Goal: Task Accomplishment & Management: Complete application form

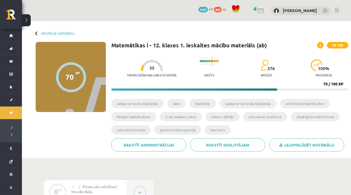
click at [36, 34] on div at bounding box center [37, 33] width 4 height 4
click at [43, 33] on link "Digitālie materiāli" at bounding box center [57, 33] width 33 height 4
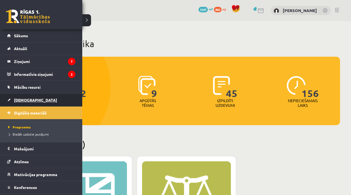
click at [36, 99] on link "[DEMOGRAPHIC_DATA]" at bounding box center [41, 100] width 68 height 13
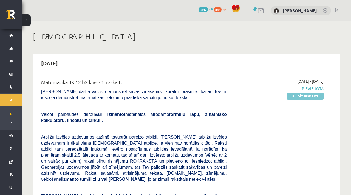
click at [303, 96] on link "Pildīt ieskaiti" at bounding box center [305, 96] width 37 height 7
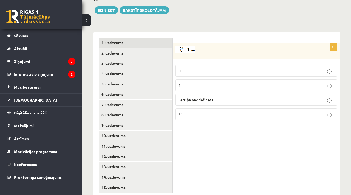
scroll to position [231, 0]
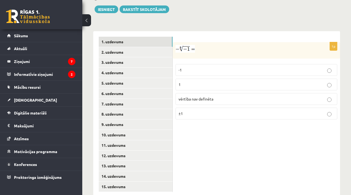
click at [212, 96] on label "vērtība nav definēta" at bounding box center [257, 99] width 162 height 12
click at [149, 47] on link "2. uzdevums" at bounding box center [136, 52] width 74 height 10
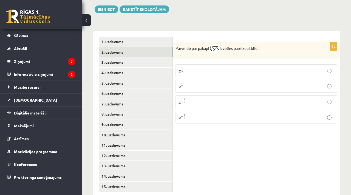
click at [212, 80] on label "x 5 7 x 5 7" at bounding box center [257, 86] width 162 height 13
click at [128, 57] on link "3. uzdevums" at bounding box center [136, 62] width 74 height 10
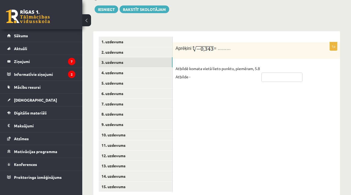
click at [289, 73] on input "text" at bounding box center [281, 77] width 41 height 9
type input "****"
click at [153, 68] on link "4. uzdevums" at bounding box center [136, 73] width 74 height 10
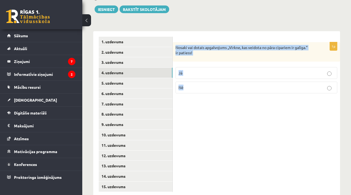
drag, startPoint x: 175, startPoint y: 39, endPoint x: 190, endPoint y: 84, distance: 47.3
click at [190, 84] on div "1p Nosaki vai dotais apgalvojums „Virkne, kas veidota no pāra cipariem ir galīg…" at bounding box center [256, 70] width 167 height 56
copy div "Nosaki vai dotais apgalvojums „Virkne, kas veidota no pāra cipariem ir galīga.”…"
click at [193, 85] on label "Nē" at bounding box center [257, 88] width 162 height 12
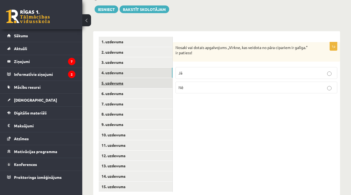
click at [130, 78] on link "5. uzdevums" at bounding box center [136, 83] width 74 height 10
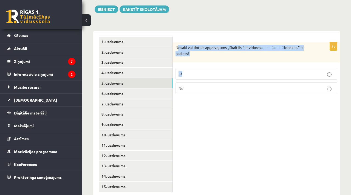
drag, startPoint x: 178, startPoint y: 42, endPoint x: 190, endPoint y: 79, distance: 38.9
click at [190, 79] on div "1p Nosaki vai dotais apgalvojums „Skaitlis 4 ir virknes loceklis.” ir patiess! …" at bounding box center [256, 70] width 167 height 57
click at [198, 54] on div "Nosaki vai dotais apgalvojums „Skaitlis 4 ir virknes loceklis.” ir patiess!" at bounding box center [256, 52] width 167 height 20
drag, startPoint x: 175, startPoint y: 40, endPoint x: 190, endPoint y: 83, distance: 45.5
click at [190, 83] on div "1p Nosaki vai dotais apgalvojums „Skaitlis 4 ir virknes loceklis.” ir patiess! …" at bounding box center [256, 70] width 167 height 57
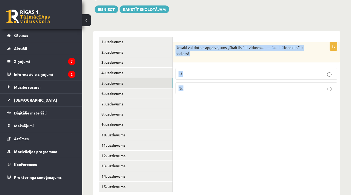
copy div "Nosaki vai dotais apgalvojums „Skaitlis 4 ir virknes loceklis.” ir patiess! Jā …"
click at [187, 71] on p "Jā" at bounding box center [257, 74] width 156 height 6
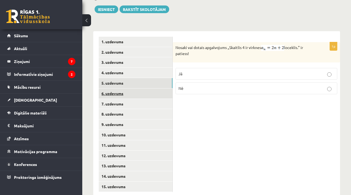
click at [121, 89] on link "6. uzdevums" at bounding box center [136, 94] width 74 height 10
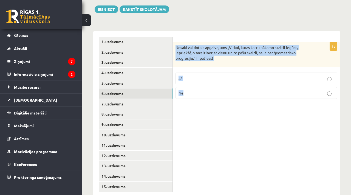
drag, startPoint x: 175, startPoint y: 39, endPoint x: 186, endPoint y: 84, distance: 46.8
click at [186, 85] on div "1p Nosaki vai dotais apgalvojums „Virkni, kuras katru nākamo skaitli iegūst, ie…" at bounding box center [256, 72] width 167 height 61
copy div "Nosaki vai dotais apgalvojums „Virkni, kuras katru nākamo skaitli iegūst, iepri…"
click at [209, 76] on p "Jā" at bounding box center [257, 79] width 156 height 6
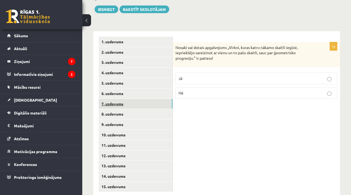
click at [134, 99] on link "7. uzdevums" at bounding box center [136, 104] width 74 height 10
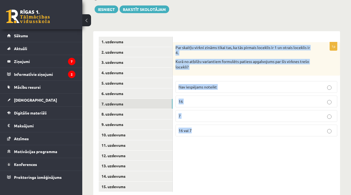
drag, startPoint x: 176, startPoint y: 41, endPoint x: 195, endPoint y: 125, distance: 86.1
click at [195, 126] on div "1p Par skaitļu virkni zināms tikai tas, ka tās pirmais loceklis ir 1 un otrais …" at bounding box center [256, 91] width 167 height 99
copy div "Par skaitļu virkni zināms tikai tas, ka tās pirmais loceklis ir 1 un otrais loc…"
click at [182, 85] on span "Nav iespējams noteikt" at bounding box center [198, 87] width 38 height 5
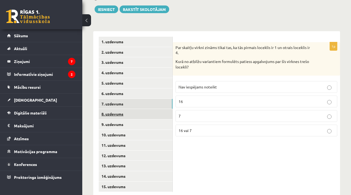
click at [143, 109] on link "8. uzdevums" at bounding box center [136, 114] width 74 height 10
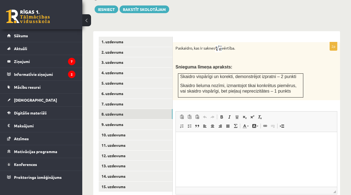
scroll to position [0, 0]
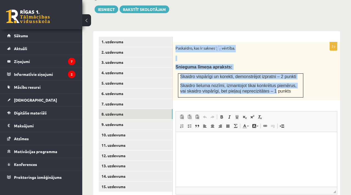
drag, startPoint x: 176, startPoint y: 40, endPoint x: 276, endPoint y: 86, distance: 110.5
click at [276, 86] on div "Paskaidro, kas ir saknes vērtība. Snieguma līmeņa apraksts: Skaidro vispārīgi u…" at bounding box center [256, 71] width 167 height 58
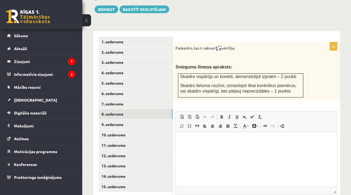
click at [292, 86] on p "Skaidro lieluma nozīmi, izmantojot tikai konkrētus piemērus, vai skaidro vispār…" at bounding box center [240, 88] width 121 height 11
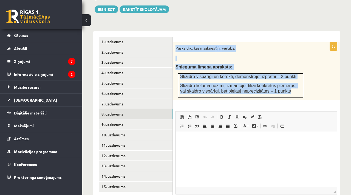
drag, startPoint x: 292, startPoint y: 86, endPoint x: 184, endPoint y: 34, distance: 119.9
click at [184, 37] on form "2p Paskaidro, kas ir saknes vērtība. Snieguma līmeņa apraksts: Skaidro vispārīg…" at bounding box center [256, 131] width 156 height 189
copy div "Paskaidro, kas ir saknes vērtība. Snieguma līmeņa apraksts: Skaidro vispārīgi u…"
click at [202, 74] on span "Skaidro vispārīgi un korekti, demonstrējot izpratni – 2 punkti" at bounding box center [238, 76] width 116 height 5
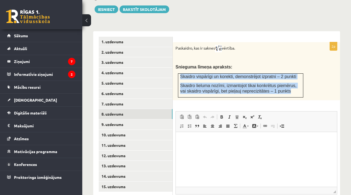
drag, startPoint x: 180, startPoint y: 69, endPoint x: 299, endPoint y: 89, distance: 120.8
click at [299, 89] on td "Skaidro vispārīgi un korekti, demonstrējot izpratni – 2 punkti Skaidro lieluma …" at bounding box center [240, 86] width 125 height 24
copy td "Skaidro vispārīgi un korekti, demonstrējot izpratni – 2 punkti Skaidro lieluma …"
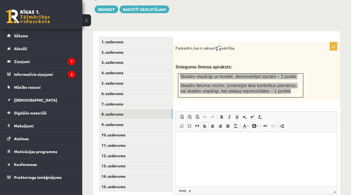
click at [203, 149] on html at bounding box center [256, 140] width 161 height 17
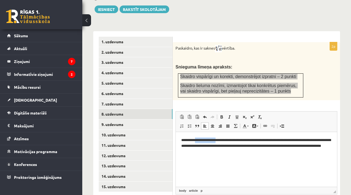
drag, startPoint x: 221, startPoint y: 140, endPoint x: 197, endPoint y: 139, distance: 23.7
click at [197, 139] on p "**********" at bounding box center [256, 145] width 150 height 17
click at [214, 141] on p "**********" at bounding box center [256, 143] width 150 height 12
click at [323, 141] on p "**********" at bounding box center [256, 145] width 150 height 17
click at [251, 159] on html "**********" at bounding box center [256, 146] width 161 height 28
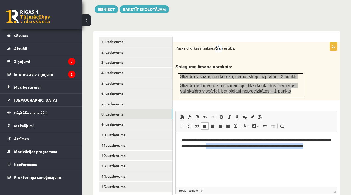
drag, startPoint x: 233, startPoint y: 146, endPoint x: 237, endPoint y: 149, distance: 5.5
click at [237, 149] on p "**********" at bounding box center [256, 145] width 150 height 17
click at [238, 157] on html "**********" at bounding box center [256, 146] width 161 height 28
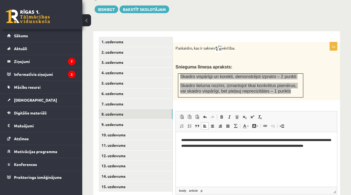
click at [197, 139] on p "**********" at bounding box center [256, 145] width 150 height 17
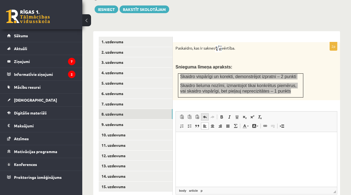
click at [208, 114] on link "Undo Keyboard shortcut Command+Z" at bounding box center [205, 117] width 8 height 7
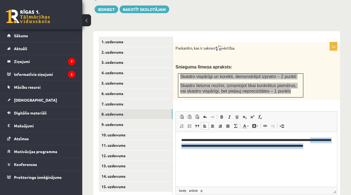
drag, startPoint x: 320, startPoint y: 139, endPoint x: 324, endPoint y: 149, distance: 10.5
click at [324, 150] on p "**********" at bounding box center [256, 145] width 150 height 17
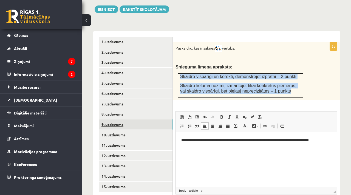
click at [154, 120] on link "9. uzdevums" at bounding box center [136, 125] width 74 height 10
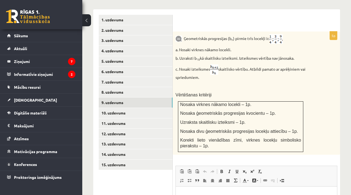
scroll to position [253, 0]
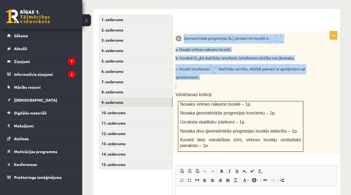
drag, startPoint x: 184, startPoint y: 33, endPoint x: 203, endPoint y: 78, distance: 49.2
click at [203, 78] on div "Ģeometriskās progresijas (b n ) pirmie trīs locekļi ir . a. Nosaki virknes nāka…" at bounding box center [256, 93] width 167 height 124
click at [203, 83] on p at bounding box center [243, 85] width 134 height 5
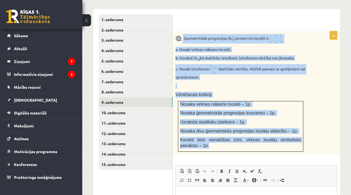
drag, startPoint x: 183, startPoint y: 31, endPoint x: 227, endPoint y: 140, distance: 118.4
click at [227, 140] on div "Ģeometriskās progresijas (b n ) pirmie trīs locekļi ir . a. Nosaki virknes nāka…" at bounding box center [256, 93] width 167 height 124
copy div "Ģeometriskās progresijas (b n ) pirmie trīs locekļi ir . a. Nosaki virknes nāka…"
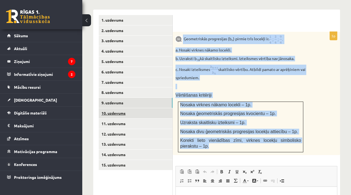
scroll to position [252, 0]
click at [142, 109] on link "10. uzdevums" at bounding box center [136, 114] width 74 height 10
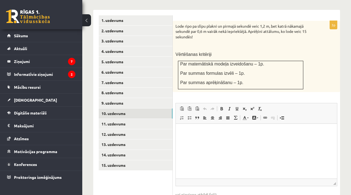
scroll to position [0, 0]
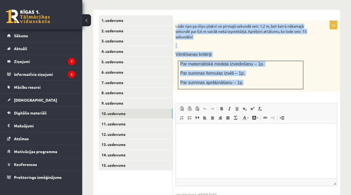
drag, startPoint x: 177, startPoint y: 21, endPoint x: 248, endPoint y: 78, distance: 91.5
click at [248, 78] on div "Lode ripo pa slīpu plakni un pirmajā sekundē veic 1,2 m, bet katrā nākamajā sek…" at bounding box center [256, 56] width 167 height 71
copy div "ode ripo pa slīpu plakni un pirmajā sekundē veic 1,2 m, bet katrā nākamajā seku…"
click at [220, 44] on div "Lode ripo pa slīpu plakni un pirmajā sekundē veic 1,2 m, bet katrā nākamajā sek…" at bounding box center [256, 56] width 167 height 71
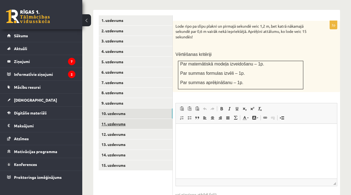
click at [155, 119] on link "11. uzdevums" at bounding box center [136, 124] width 74 height 10
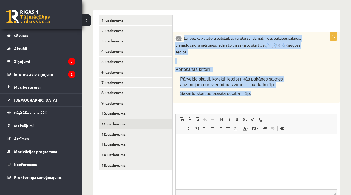
drag, startPoint x: 184, startPoint y: 30, endPoint x: 256, endPoint y: 86, distance: 91.7
click at [256, 86] on div "Lai bez kalkulatora palīdzības varētu salīdzināt n-tās pakāpes saknes, vienādo …" at bounding box center [256, 67] width 167 height 71
copy div "Lai bez kalkulatora palīdzības varētu salīdzināt n-tās pakāpes saknes, vienādo …"
click at [191, 50] on div "Lai bez kalkulatora palīdzības varētu salīdzināt n-tās pakāpes saknes, vienādo …" at bounding box center [256, 67] width 167 height 71
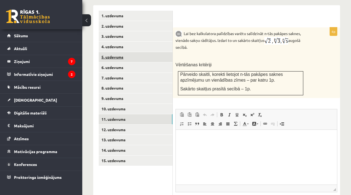
scroll to position [258, 0]
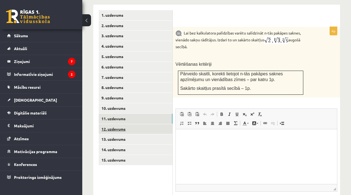
click at [137, 124] on link "12. uzdevums" at bounding box center [136, 129] width 74 height 10
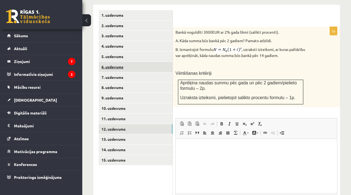
scroll to position [0, 0]
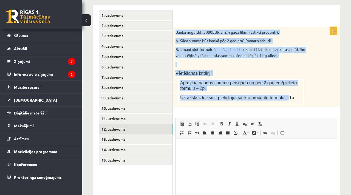
drag, startPoint x: 176, startPoint y: 27, endPoint x: 290, endPoint y: 92, distance: 131.5
click at [290, 92] on div "Bankā noguldīti 3000EUR ar 2% gada likmi (salikti procenti). A. Kāda summa būs …" at bounding box center [256, 67] width 167 height 80
copy div "Bankā noguldīti 3000EUR ar 2% gada likmi (salikti procenti). A. Kāda summa būs …"
click at [117, 137] on link "13. uzdevums" at bounding box center [136, 139] width 74 height 10
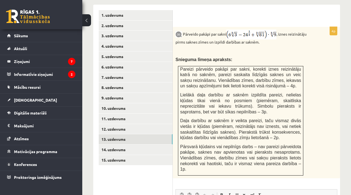
drag, startPoint x: 184, startPoint y: 27, endPoint x: 237, endPoint y: 170, distance: 151.5
click at [237, 170] on div "Pārveido pakāpi par sakni , iznes reizinātāju pirms saknes zīmes un izpildi dar…" at bounding box center [256, 103] width 167 height 152
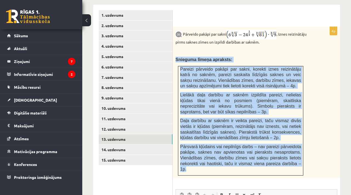
drag, startPoint x: 237, startPoint y: 170, endPoint x: 195, endPoint y: 44, distance: 132.8
click at [195, 44] on div "Pārveido pakāpi par sakni , iznes reizinātāju pirms saknes zīmes un izpildi dar…" at bounding box center [256, 103] width 167 height 152
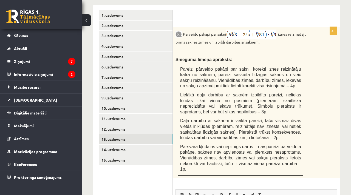
click at [193, 39] on div "Pārveido pakāpi par sakni , iznes reizinātāju pirms saknes zīmes un izpildi dar…" at bounding box center [256, 103] width 167 height 152
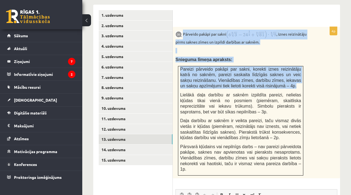
drag, startPoint x: 184, startPoint y: 27, endPoint x: 219, endPoint y: 88, distance: 70.9
click at [219, 88] on div "Pārveido pakāpi par sakni , iznes reizinātāju pirms saknes zīmes un izpildi dar…" at bounding box center [256, 103] width 167 height 152
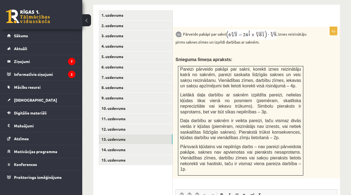
click at [224, 27] on div "Pārveido pakāpi par sakni , iznes reizinātāju pirms saknes zīmes un izpildi dar…" at bounding box center [256, 103] width 167 height 152
click at [119, 147] on link "14. uzdevums" at bounding box center [136, 150] width 74 height 10
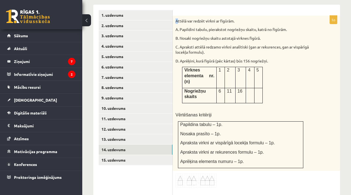
click at [177, 16] on div "Attēlā var redzēt virkni ar figūrām. A. Papildini tabulu, pierakstot nogriežņu …" at bounding box center [256, 94] width 167 height 156
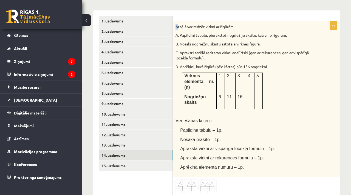
scroll to position [254, 0]
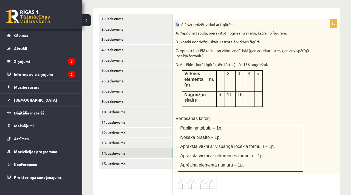
click at [207, 180] on img at bounding box center [196, 185] width 41 height 14
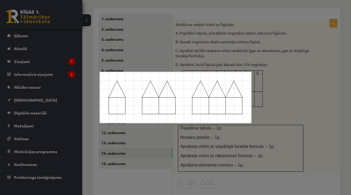
click at [275, 89] on div at bounding box center [175, 97] width 351 height 195
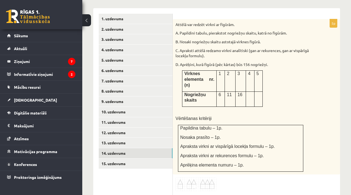
click at [209, 178] on img at bounding box center [196, 185] width 41 height 14
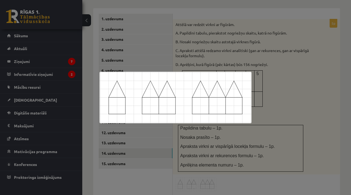
click at [311, 84] on div at bounding box center [175, 97] width 351 height 195
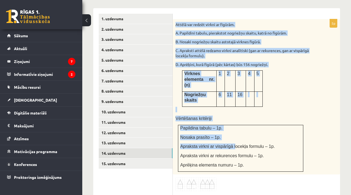
drag, startPoint x: 176, startPoint y: 18, endPoint x: 236, endPoint y: 138, distance: 134.4
click at [236, 138] on div "Attēlā var redzēt virkni ar figūrām. A. Papildini tabulu, pierakstot nogriežņu …" at bounding box center [256, 97] width 167 height 156
click at [231, 116] on p "Vērtēšanas kritēriji" at bounding box center [243, 119] width 134 height 6
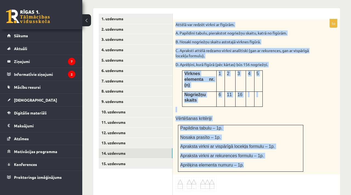
drag, startPoint x: 176, startPoint y: 16, endPoint x: 245, endPoint y: 157, distance: 157.1
click at [245, 158] on div "Attēlā var redzēt virkni ar figūrām. A. Papildini tabulu, pierakstot nogriežņu …" at bounding box center [256, 97] width 167 height 156
click at [135, 159] on link "15. uzdevums" at bounding box center [136, 164] width 74 height 10
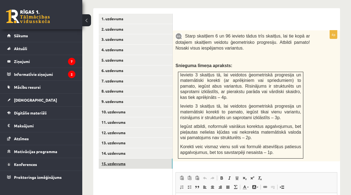
scroll to position [0, 0]
drag, startPoint x: 186, startPoint y: 29, endPoint x: 231, endPoint y: 88, distance: 73.9
click at [231, 88] on div "Starp skaitļiem 6 un 96 ievieto tādus trīs skaitļus, lai tie kopā ar dotajiem s…" at bounding box center [256, 95] width 167 height 131
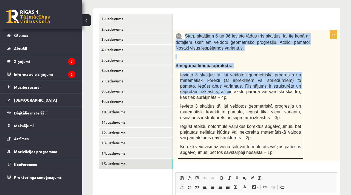
drag, startPoint x: 231, startPoint y: 88, endPoint x: 185, endPoint y: 29, distance: 74.6
click at [185, 30] on div "Starp skaitļiem 6 un 96 ievieto tādus trīs skaitļus, lai tie kopā ar dotajiem s…" at bounding box center [256, 95] width 167 height 131
click at [185, 34] on span "Starp skaitļiem 6 un 96 ievieto tādus trīs skaitļus, lai tie kopā ar dotajiem s…" at bounding box center [243, 42] width 134 height 17
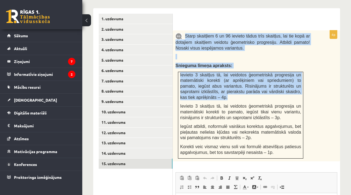
drag, startPoint x: 185, startPoint y: 29, endPoint x: 227, endPoint y: 92, distance: 75.6
click at [227, 92] on div "Starp skaitļiem 6 un 96 ievieto tādus trīs skaitļus, lai tie kopā ar dotajiem s…" at bounding box center [256, 95] width 167 height 131
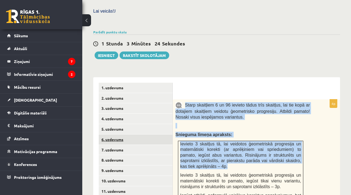
scroll to position [185, 0]
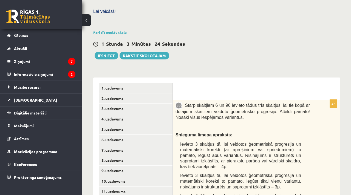
click at [190, 65] on div "Matemātika JK 12.b2 klase 1. ieskaite , Amanda Lorberga (12.b2 JK klase) Pārbau…" at bounding box center [216, 104] width 269 height 536
click at [302, 35] on div "1 Stunda 1 Minūte 46 Sekundes Notikusi kļūda pie pēdējās saglabāšanas. Lūdzu pā…" at bounding box center [216, 47] width 247 height 25
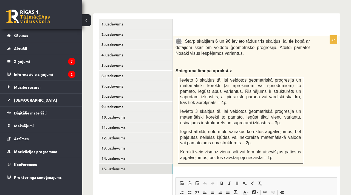
scroll to position [252, 0]
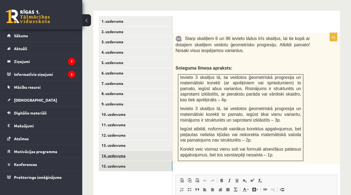
click at [139, 151] on link "14. uzdevums" at bounding box center [136, 156] width 74 height 10
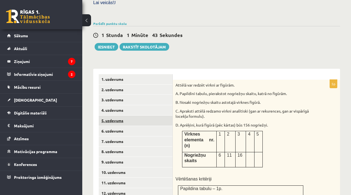
scroll to position [179, 0]
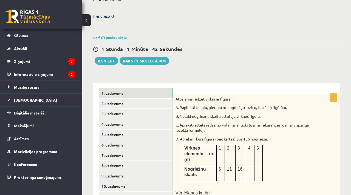
click at [133, 88] on link "1. uzdevums" at bounding box center [136, 93] width 74 height 10
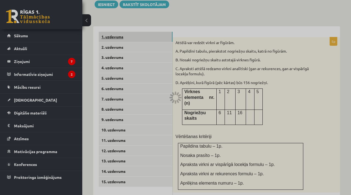
scroll to position [236, 0]
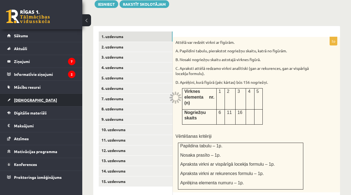
click at [33, 99] on link "[DEMOGRAPHIC_DATA]" at bounding box center [41, 100] width 68 height 13
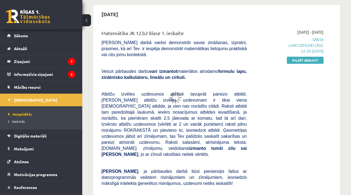
scroll to position [49, 0]
click at [320, 59] on link "Pildīt ieskaiti" at bounding box center [305, 60] width 37 height 7
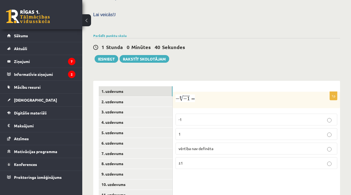
scroll to position [238, 0]
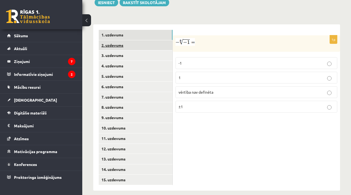
click at [148, 40] on link "2. uzdevums" at bounding box center [136, 45] width 74 height 10
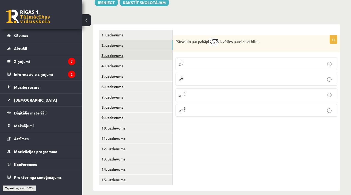
click at [151, 52] on link "3. uzdevums" at bounding box center [136, 55] width 74 height 10
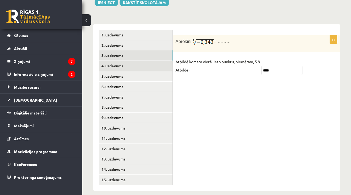
click at [152, 61] on link "4. uzdevums" at bounding box center [136, 66] width 74 height 10
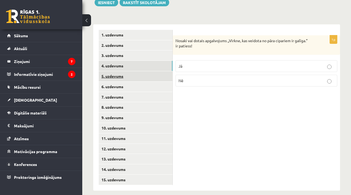
click at [153, 72] on link "5. uzdevums" at bounding box center [136, 76] width 74 height 10
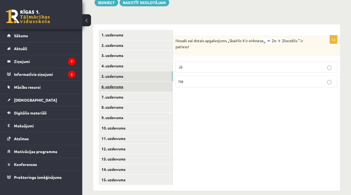
click at [154, 82] on link "6. uzdevums" at bounding box center [136, 87] width 74 height 10
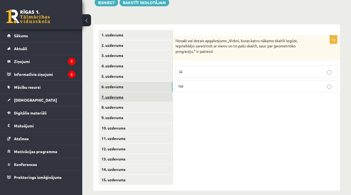
click at [156, 94] on link "7. uzdevums" at bounding box center [136, 97] width 74 height 10
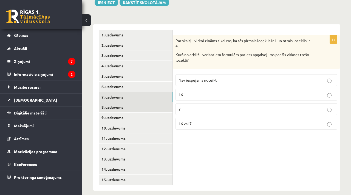
click at [157, 102] on link "8. uzdevums" at bounding box center [136, 107] width 74 height 10
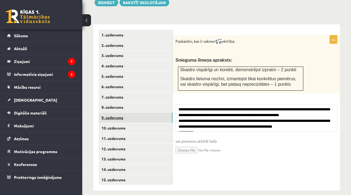
click at [159, 113] on link "9. uzdevums" at bounding box center [136, 118] width 74 height 10
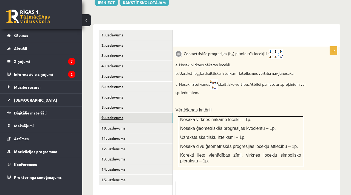
click at [156, 113] on link "9. uzdevums" at bounding box center [136, 118] width 74 height 10
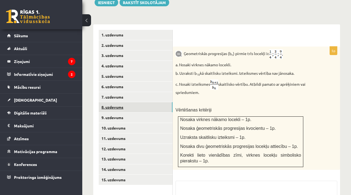
click at [155, 105] on link "8. uzdevums" at bounding box center [136, 107] width 74 height 10
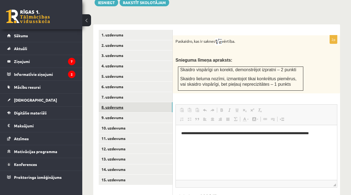
scroll to position [0, 0]
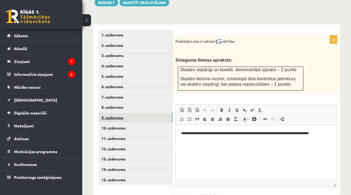
click at [156, 113] on link "9. uzdevums" at bounding box center [136, 118] width 74 height 10
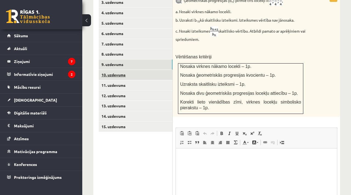
scroll to position [291, 0]
click at [146, 72] on link "10. uzdevums" at bounding box center [136, 75] width 74 height 10
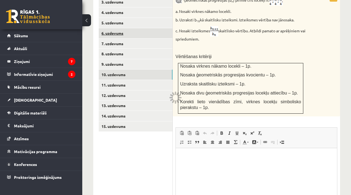
scroll to position [238, 0]
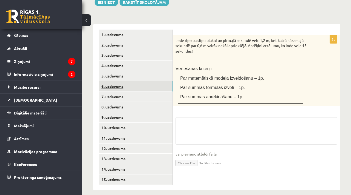
click at [148, 83] on link "6. uzdevums" at bounding box center [136, 86] width 74 height 10
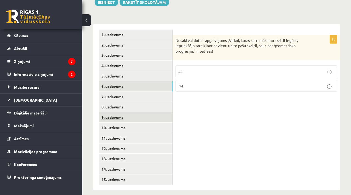
click at [140, 115] on link "9. uzdevums" at bounding box center [136, 117] width 74 height 10
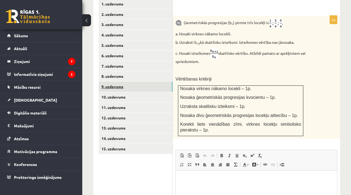
scroll to position [271, 0]
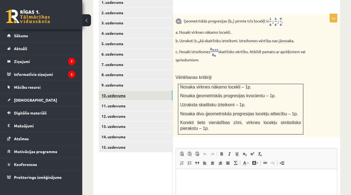
click at [149, 91] on link "10. uzdevums" at bounding box center [136, 96] width 74 height 10
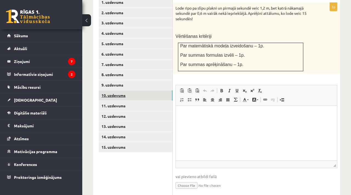
scroll to position [0, 0]
click at [149, 103] on link "11. uzdevums" at bounding box center [136, 106] width 74 height 10
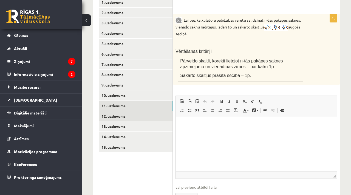
click at [151, 111] on link "12. uzdevums" at bounding box center [136, 116] width 74 height 10
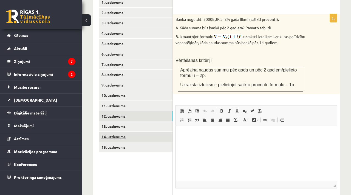
click at [146, 132] on link "14. uzdevums" at bounding box center [136, 137] width 74 height 10
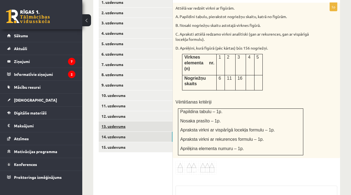
click at [143, 123] on link "13. uzdevums" at bounding box center [136, 127] width 74 height 10
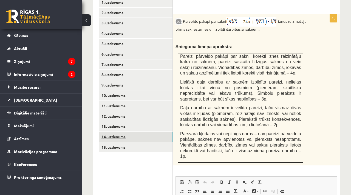
click at [143, 132] on link "14. uzdevums" at bounding box center [136, 137] width 74 height 10
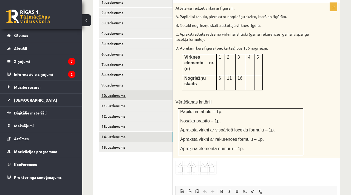
click at [151, 91] on link "10. uzdevums" at bounding box center [136, 96] width 74 height 10
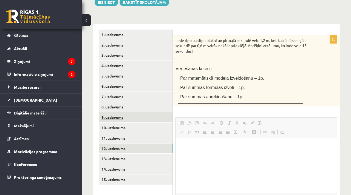
scroll to position [271, 0]
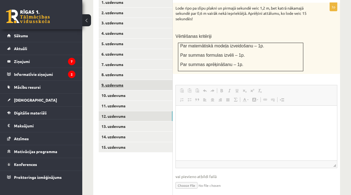
click at [157, 111] on link "12. uzdevums" at bounding box center [136, 116] width 74 height 10
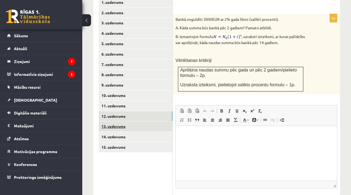
scroll to position [0, 0]
click at [199, 134] on p "Rich Text Editor, wiswyg-editor-user-answer-47433852297460" at bounding box center [256, 134] width 150 height 6
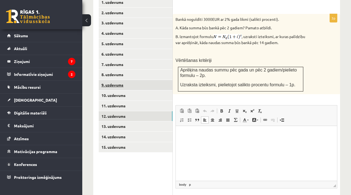
click at [126, 80] on link "9. uzdevums" at bounding box center [136, 85] width 74 height 10
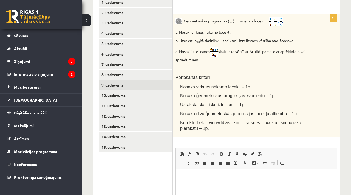
click at [186, 184] on html at bounding box center [256, 177] width 161 height 17
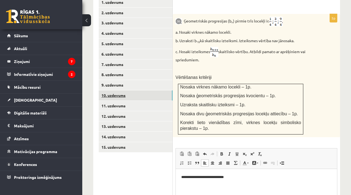
click at [131, 93] on link "10. uzdevums" at bounding box center [136, 96] width 74 height 10
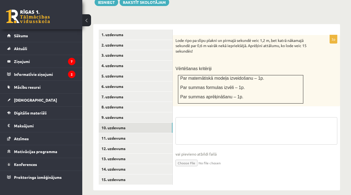
click at [182, 120] on textarea at bounding box center [257, 130] width 162 height 27
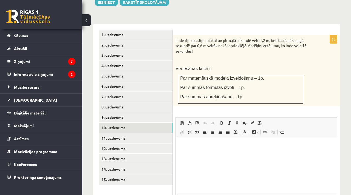
scroll to position [0, 0]
click at [194, 155] on html at bounding box center [256, 146] width 161 height 17
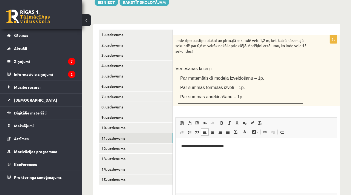
click at [153, 133] on link "11. uzdevums" at bounding box center [136, 138] width 74 height 10
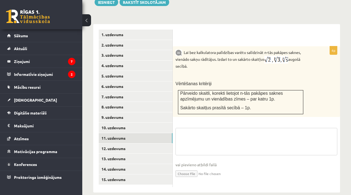
click at [209, 134] on textarea at bounding box center [257, 141] width 162 height 27
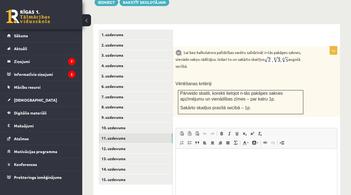
click at [202, 161] on html at bounding box center [256, 157] width 161 height 17
click at [157, 144] on link "12. uzdevums" at bounding box center [136, 149] width 74 height 10
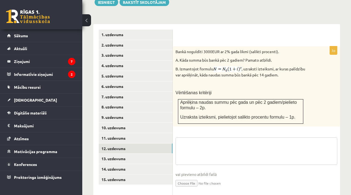
click at [187, 145] on textarea at bounding box center [257, 151] width 162 height 27
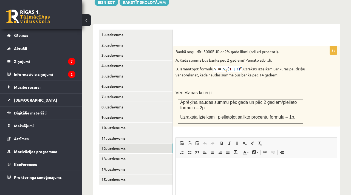
click at [194, 169] on p "Rich Text Editor, wiswyg-editor-user-answer-47433932049100" at bounding box center [256, 167] width 150 height 6
click at [156, 157] on ul "1. uzdevums 2. uzdevums 3. uzdevums 4. uzdevums 5. uzdevums 6. uzdevums 7. uzde…" at bounding box center [136, 141] width 74 height 222
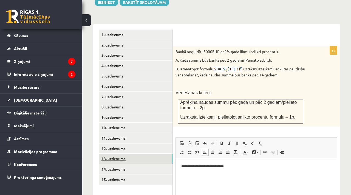
click at [156, 156] on link "13. uzdevums" at bounding box center [136, 159] width 74 height 10
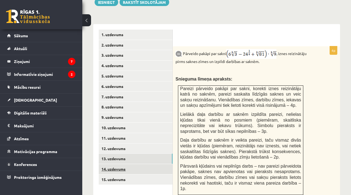
click at [159, 164] on link "14. uzdevums" at bounding box center [136, 169] width 74 height 10
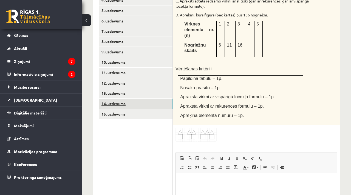
scroll to position [306, 0]
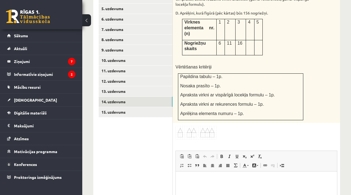
click at [190, 181] on p "Rich Text Editor, wiswyg-editor-user-answer-47433890635520" at bounding box center [256, 180] width 150 height 6
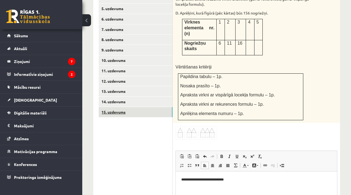
click at [155, 108] on link "15. uzdevums" at bounding box center [136, 112] width 74 height 10
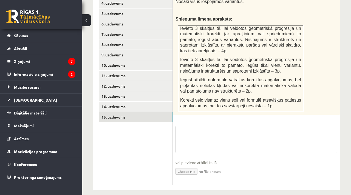
click at [199, 135] on textarea at bounding box center [257, 139] width 162 height 27
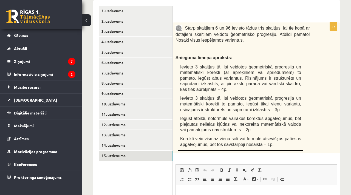
scroll to position [305, 0]
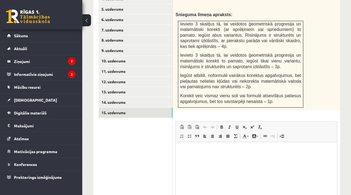
click at [200, 144] on html at bounding box center [256, 150] width 161 height 17
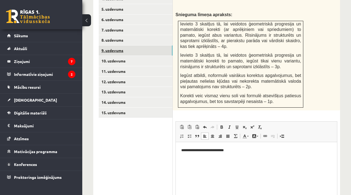
click at [135, 46] on link "9. uzdevums" at bounding box center [136, 51] width 74 height 10
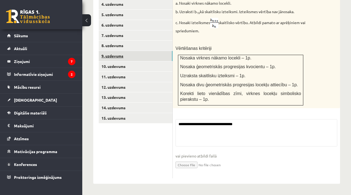
scroll to position [293, 0]
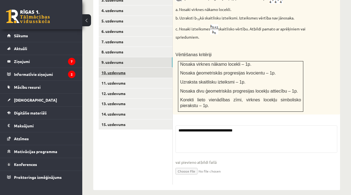
click at [131, 68] on link "10. uzdevums" at bounding box center [136, 73] width 74 height 10
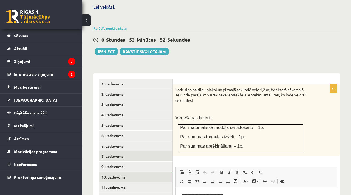
scroll to position [188, 0]
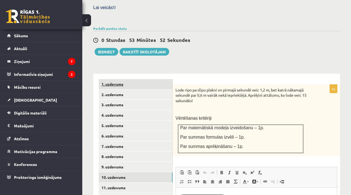
click at [139, 79] on link "1. uzdevums" at bounding box center [136, 84] width 74 height 10
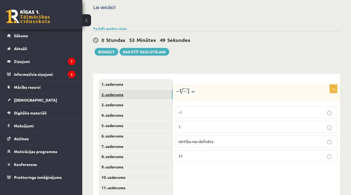
click at [139, 90] on link "2. uzdevums" at bounding box center [136, 95] width 74 height 10
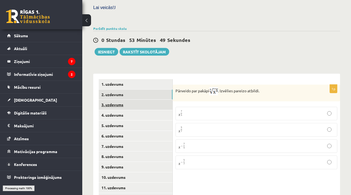
click at [139, 101] on link "3. uzdevums" at bounding box center [136, 105] width 74 height 10
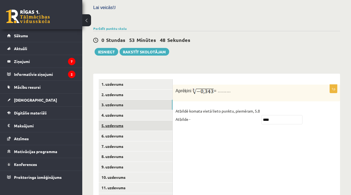
click at [139, 121] on link "5. uzdevums" at bounding box center [136, 126] width 74 height 10
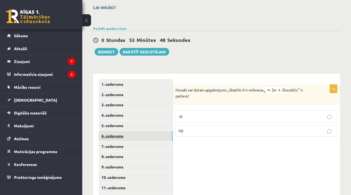
click at [141, 131] on link "6. uzdevums" at bounding box center [136, 136] width 74 height 10
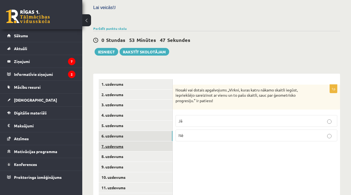
click at [144, 142] on link "7. uzdevums" at bounding box center [136, 147] width 74 height 10
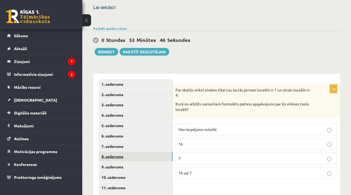
click at [145, 152] on link "8. uzdevums" at bounding box center [136, 157] width 74 height 10
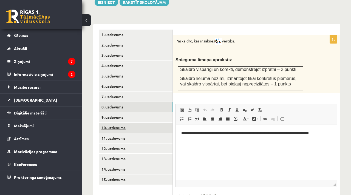
scroll to position [0, 0]
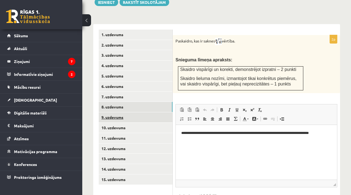
click at [140, 112] on link "9. uzdevums" at bounding box center [136, 117] width 74 height 10
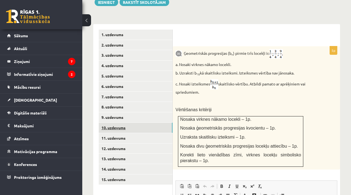
click at [122, 123] on link "10. uzdevums" at bounding box center [136, 128] width 74 height 10
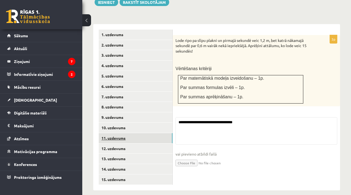
click at [126, 133] on link "11. uzdevums" at bounding box center [136, 138] width 74 height 10
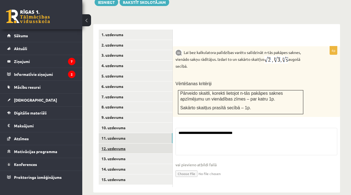
click at [127, 144] on link "12. uzdevums" at bounding box center [136, 149] width 74 height 10
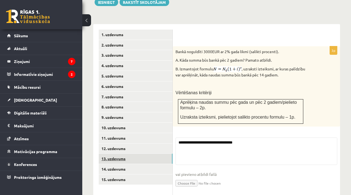
click at [130, 154] on link "13. uzdevums" at bounding box center [136, 159] width 74 height 10
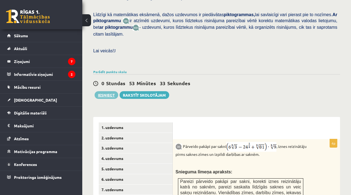
scroll to position [145, 0]
click at [103, 91] on button "Iesniegt" at bounding box center [107, 95] width 24 height 8
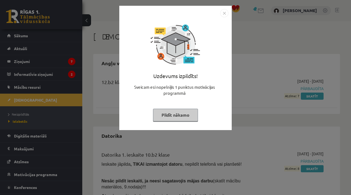
click at [226, 14] on img "Close" at bounding box center [224, 13] width 8 height 8
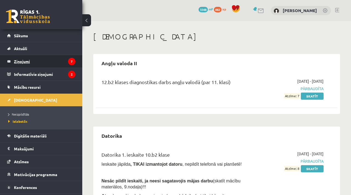
click at [50, 59] on legend "Ziņojumi 7" at bounding box center [44, 61] width 61 height 13
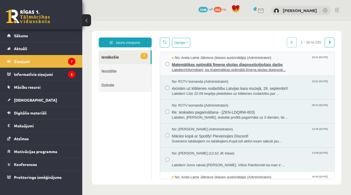
drag, startPoint x: 183, startPoint y: 60, endPoint x: 155, endPoint y: 114, distance: 60.4
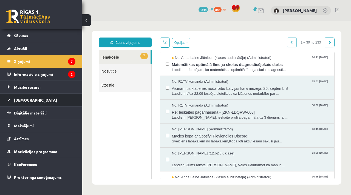
click at [49, 99] on link "[DEMOGRAPHIC_DATA]" at bounding box center [41, 100] width 68 height 13
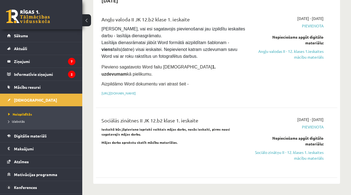
scroll to position [349, 0]
click at [288, 150] on link "Sociālo zinātņu II - 12. klases 1. ieskaites mācību materiāls" at bounding box center [289, 156] width 69 height 12
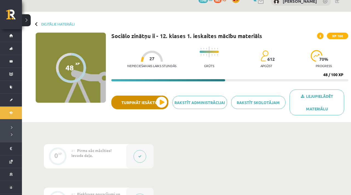
scroll to position [9, 0]
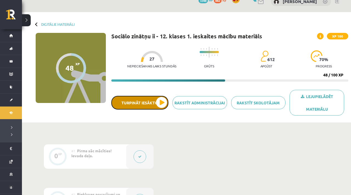
click at [167, 101] on button "Turpināt iesākto" at bounding box center [139, 103] width 57 height 14
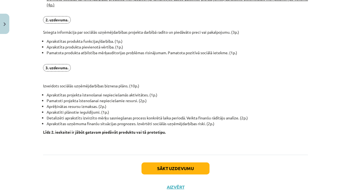
scroll to position [431, 0]
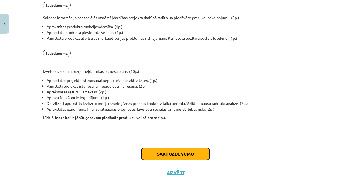
click at [189, 155] on button "Sākt uzdevumu" at bounding box center [176, 154] width 68 height 12
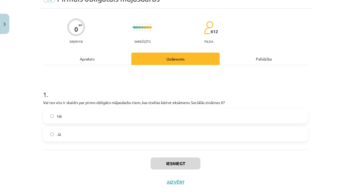
scroll to position [14, 0]
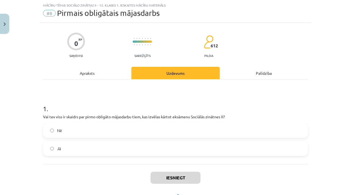
click at [143, 147] on label "Jā" at bounding box center [176, 149] width 264 height 14
click at [163, 175] on button "Iesniegt" at bounding box center [176, 178] width 50 height 12
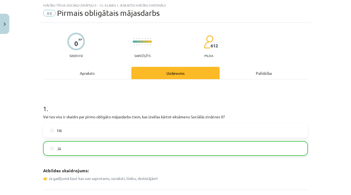
scroll to position [81, 0]
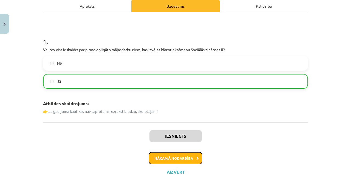
click at [173, 160] on button "Nākamā nodarbība" at bounding box center [176, 158] width 54 height 13
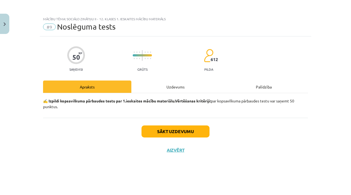
scroll to position [0, 0]
click at [170, 131] on button "Sākt uzdevumu" at bounding box center [176, 132] width 68 height 12
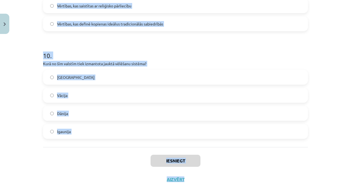
scroll to position [1045, 0]
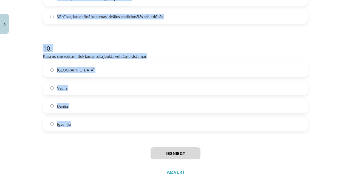
drag, startPoint x: 42, startPoint y: 60, endPoint x: 99, endPoint y: 139, distance: 98.1
copy form "1 . Kurš filozofs uzskatīja, ka taisnīgums ir cilvēka tikums, kas parādās attie…"
click at [27, 55] on div "Mācību tēma: Sociālo zinātņu ii - 12. klases 1. ieskaites mācību materiāls #9 N…" at bounding box center [175, 97] width 351 height 195
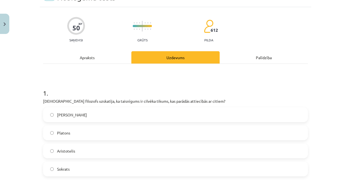
scroll to position [0, 0]
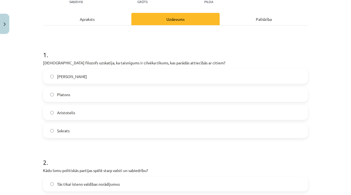
click at [83, 113] on label "Aristotelis" at bounding box center [176, 113] width 264 height 14
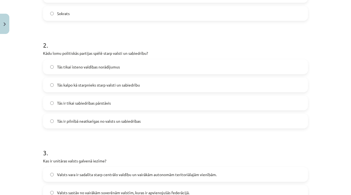
scroll to position [209, 0]
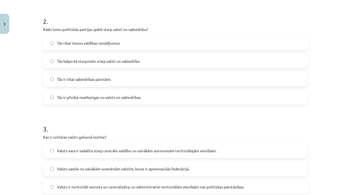
click at [90, 63] on span "Tās kalpo kā starpnieks starp valsti un sabiedrību" at bounding box center [98, 61] width 83 height 6
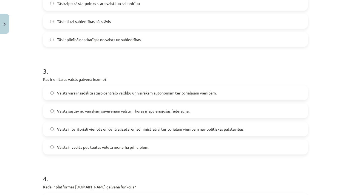
scroll to position [268, 0]
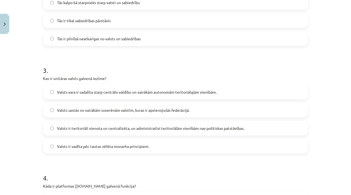
click at [97, 126] on span "Valsts ir teritoriāli vienota un centralizēta, un administratīvi teritoriālām v…" at bounding box center [150, 129] width 187 height 6
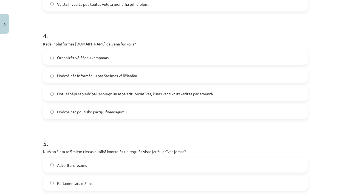
scroll to position [426, 0]
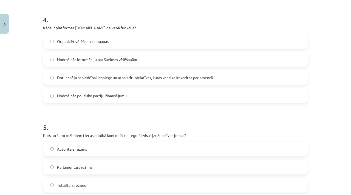
click at [82, 184] on span "Totalitārs režīms" at bounding box center [71, 186] width 29 height 6
click at [88, 81] on label "Dot iespēju sabiedrībai iesniegt un atbalstīt iniciatīvas, kuras var tikt izska…" at bounding box center [176, 78] width 264 height 14
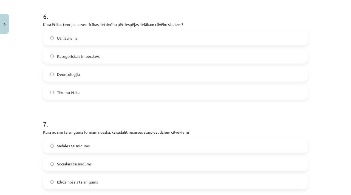
scroll to position [646, 0]
click at [70, 40] on span "Utilitārisms" at bounding box center [67, 38] width 20 height 6
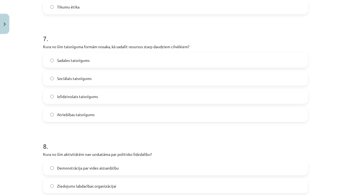
click at [84, 81] on span "Sociālais taisnīgums" at bounding box center [74, 79] width 35 height 6
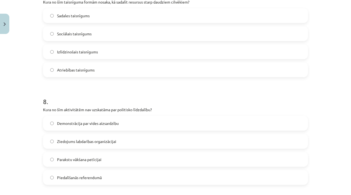
scroll to position [776, 0]
click at [84, 15] on span "Sadales taisnīgums" at bounding box center [73, 15] width 33 height 6
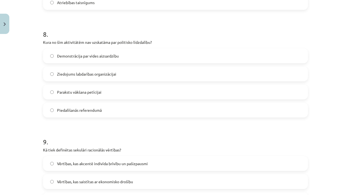
scroll to position [843, 0]
click at [94, 72] on span "Ziedojums labdarības organizācijai" at bounding box center [86, 74] width 59 height 6
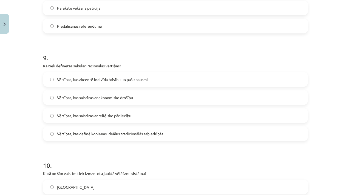
scroll to position [928, 0]
click at [94, 84] on label "Vērtības, kas akcentē indivīda brīvību un pašizpausmi" at bounding box center [176, 79] width 264 height 14
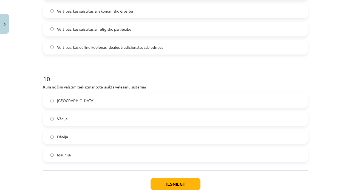
scroll to position [1014, 0]
click at [81, 109] on div "ASV Vācija Dānija Igaunija" at bounding box center [175, 127] width 265 height 69
click at [82, 112] on label "Vācija" at bounding box center [176, 119] width 264 height 14
click at [169, 188] on button "Iesniegt" at bounding box center [176, 184] width 50 height 12
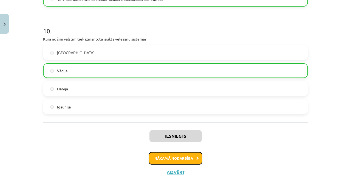
click at [175, 156] on button "Nākamā nodarbība" at bounding box center [176, 158] width 54 height 13
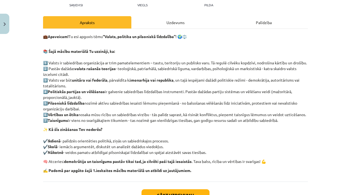
scroll to position [64, 0]
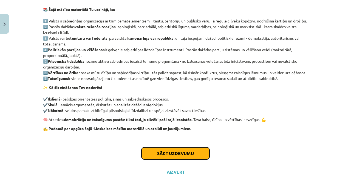
click at [175, 156] on button "Sākt uzdevumu" at bounding box center [176, 154] width 68 height 12
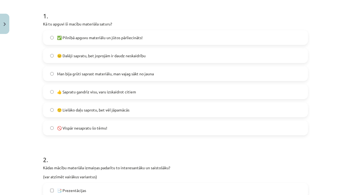
scroll to position [120, 0]
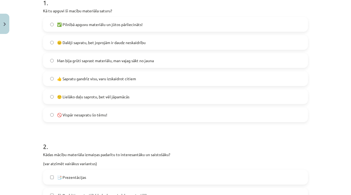
click at [110, 95] on span "🙂 Lielāko daļu saprotu, bet vēl jāpamācās" at bounding box center [93, 97] width 72 height 6
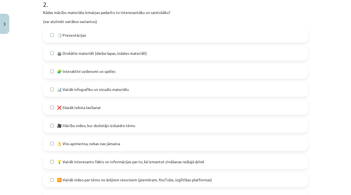
scroll to position [263, 0]
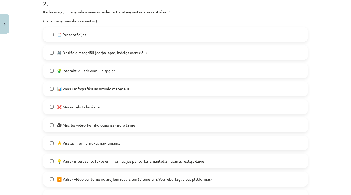
click at [107, 110] on label "❌ Mazāk teksta lasīšanai" at bounding box center [176, 107] width 264 height 14
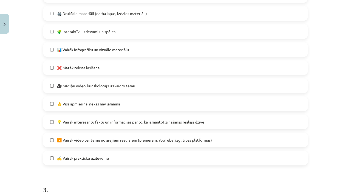
scroll to position [302, 0]
click at [113, 73] on label "❌ Mazāk teksta lasīšanai" at bounding box center [176, 68] width 264 height 14
click at [114, 104] on span "👌 Viss apmierina, nekas nav jāmaina" at bounding box center [88, 104] width 63 height 6
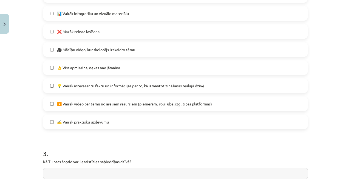
scroll to position [337, 0]
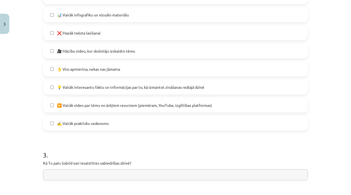
click at [113, 72] on span "👌 Viss apmierina, nekas nav jāmaina" at bounding box center [88, 69] width 63 height 6
click at [121, 86] on span "💡 Vairāk interesantu faktu un informācijas par to, kā izmantot zināšanas reālaj…" at bounding box center [130, 88] width 147 height 6
click at [116, 74] on label "👌 Viss apmierina, nekas nav jāmaina" at bounding box center [176, 69] width 264 height 14
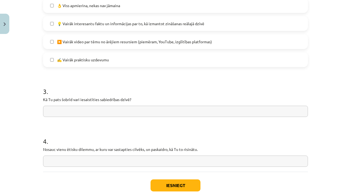
scroll to position [433, 0]
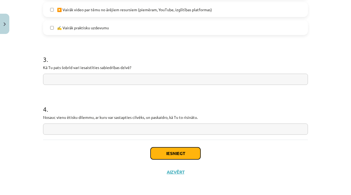
click at [167, 151] on button "Iesniegt" at bounding box center [176, 154] width 50 height 12
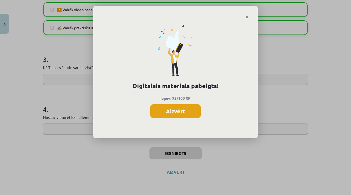
click at [185, 111] on button "Aizvērt" at bounding box center [175, 112] width 50 height 14
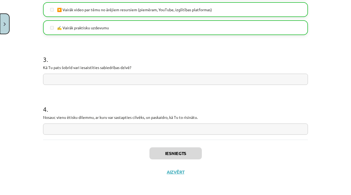
click at [3, 25] on button "Close" at bounding box center [4, 24] width 9 height 20
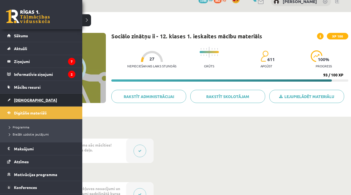
click at [21, 102] on link "[DEMOGRAPHIC_DATA]" at bounding box center [41, 100] width 68 height 13
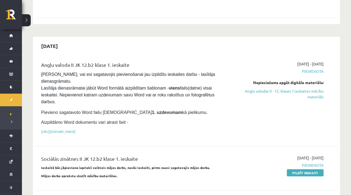
scroll to position [325, 0]
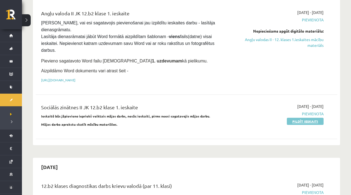
click at [299, 120] on link "Pildīt ieskaiti" at bounding box center [305, 121] width 37 height 7
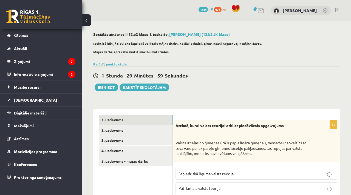
scroll to position [35, 0]
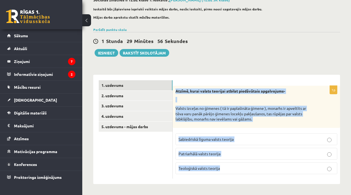
drag, startPoint x: 176, startPoint y: 90, endPoint x: 260, endPoint y: 177, distance: 120.5
click at [260, 177] on div "1p Atzīmē, kurai valsts teorijai atbilst piedāvātais apgalvojums- Valsts izceļa…" at bounding box center [256, 132] width 167 height 93
copy div "Atzīmē, kurai valsts teorijai atbilst piedāvātais apgalvojums- Valsts izceļas n…"
click at [213, 157] on label "Patriarhālā valsts teorija" at bounding box center [257, 154] width 162 height 12
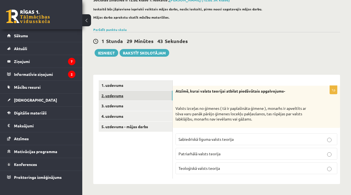
click at [157, 94] on link "2. uzdevums" at bounding box center [136, 96] width 74 height 10
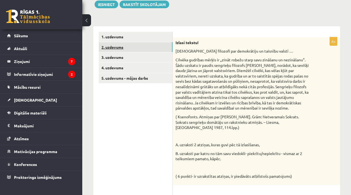
scroll to position [0, 0]
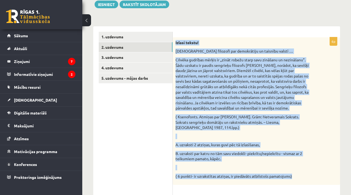
drag, startPoint x: 176, startPoint y: 43, endPoint x: 297, endPoint y: 170, distance: 175.4
click at [297, 170] on div "Izlasi tekstu! Sengrieķu filozofi par demokrātiju un taisnību valstī … Cilvēka …" at bounding box center [256, 111] width 167 height 148
copy div "Izlasi tekstu! Sengrieķu filozofi par demokrātiju un taisnību valstī … Cilvēka …"
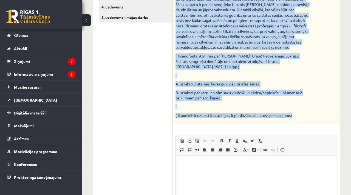
scroll to position [143, 0]
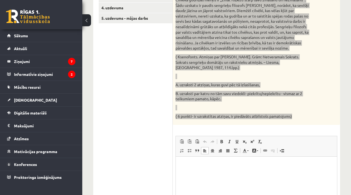
click at [207, 174] on html at bounding box center [256, 165] width 161 height 17
click at [303, 165] on p "**********" at bounding box center [256, 168] width 150 height 12
click at [301, 164] on p "**********" at bounding box center [256, 168] width 150 height 12
click at [302, 164] on p "**********" at bounding box center [256, 168] width 150 height 12
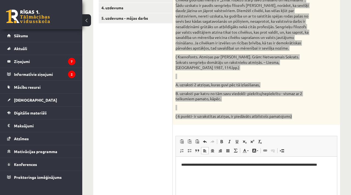
click at [320, 165] on p "**********" at bounding box center [256, 168] width 150 height 12
click at [262, 172] on p "**********" at bounding box center [256, 168] width 150 height 12
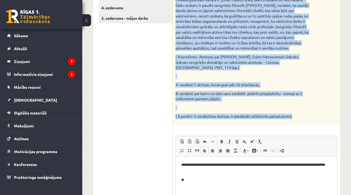
click at [195, 105] on p at bounding box center [243, 107] width 134 height 5
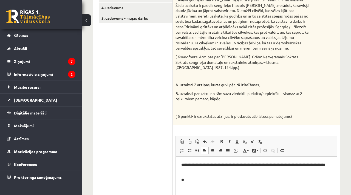
click at [200, 181] on p "**" at bounding box center [256, 181] width 150 height 6
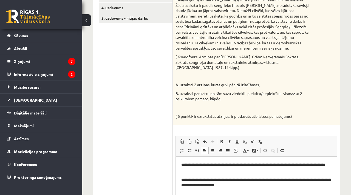
click at [232, 181] on p "**********" at bounding box center [256, 184] width 150 height 12
click at [302, 180] on p "**********" at bounding box center [256, 184] width 150 height 12
click at [246, 181] on p "**********" at bounding box center [256, 184] width 150 height 12
click at [247, 180] on p "**********" at bounding box center [256, 184] width 150 height 12
click at [305, 180] on p "**********" at bounding box center [256, 184] width 150 height 12
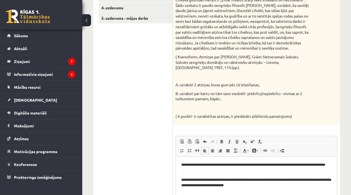
click at [323, 180] on p "**********" at bounding box center [256, 184] width 150 height 12
click at [192, 187] on p "**********" at bounding box center [256, 184] width 150 height 12
drag, startPoint x: 218, startPoint y: 186, endPoint x: 201, endPoint y: 185, distance: 16.8
click at [201, 185] on p "**********" at bounding box center [256, 184] width 150 height 12
click at [253, 188] on p "**********" at bounding box center [256, 184] width 150 height 12
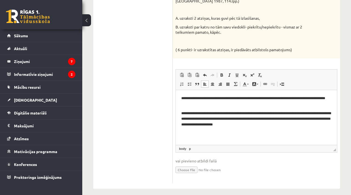
scroll to position [0, 0]
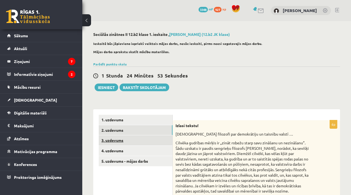
click at [163, 143] on link "3. uzdevums" at bounding box center [136, 141] width 74 height 10
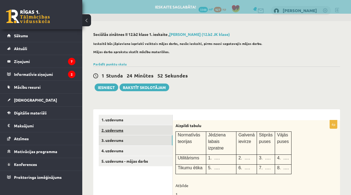
click at [155, 134] on link "2. uzdevums" at bounding box center [136, 130] width 74 height 10
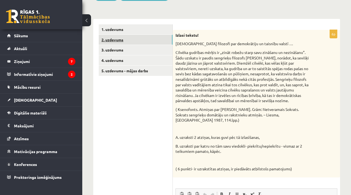
scroll to position [90, 0]
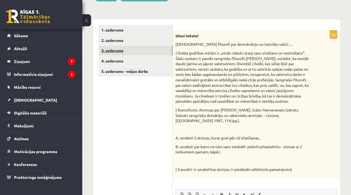
click at [131, 54] on link "3. uzdevums" at bounding box center [136, 51] width 74 height 10
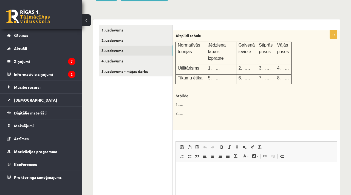
scroll to position [0, 0]
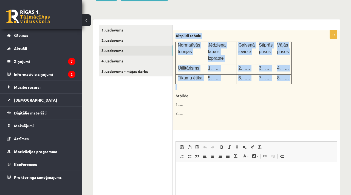
drag, startPoint x: 177, startPoint y: 36, endPoint x: 203, endPoint y: 91, distance: 60.8
click at [203, 91] on div "Aizpildi tabulu Normatīvās teorijas Jēdziena labais izpratne Galvenā ievirze St…" at bounding box center [256, 80] width 167 height 100
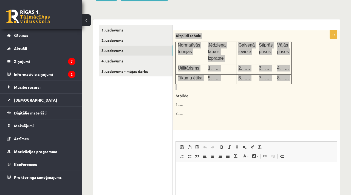
click at [202, 168] on p "Rich Text Editor, wiswyg-editor-user-answer-47433943801080" at bounding box center [256, 171] width 150 height 6
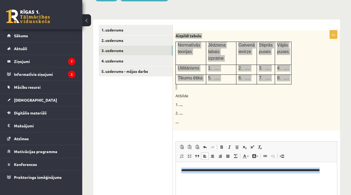
drag, startPoint x: 206, startPoint y: 179, endPoint x: 175, endPoint y: 170, distance: 32.4
click at [176, 170] on html "**********" at bounding box center [256, 173] width 161 height 22
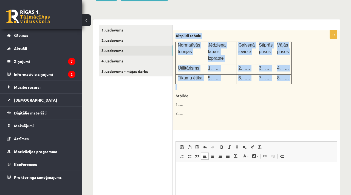
click at [181, 29] on form "4p Aizpildi tabulu Normatīvās teorijas Jēdziena labais izpratne Galvenā ievirze…" at bounding box center [256, 140] width 156 height 231
drag, startPoint x: 176, startPoint y: 36, endPoint x: 291, endPoint y: 77, distance: 122.2
click at [291, 77] on div "Aizpildi tabulu Normatīvās teorijas Jēdziena labais izpratne Galvenā ievirze St…" at bounding box center [256, 80] width 167 height 100
copy div "Aizpildi tabulu Normatīvās teorijas Jēdziena labais izpratne Galvenā ievirze St…"
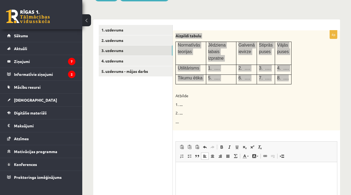
click at [252, 174] on html at bounding box center [256, 170] width 161 height 17
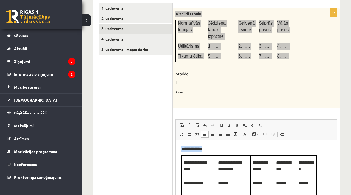
drag, startPoint x: 226, startPoint y: 150, endPoint x: 164, endPoint y: 147, distance: 62.4
click at [176, 147] on html "**********" at bounding box center [256, 174] width 161 height 69
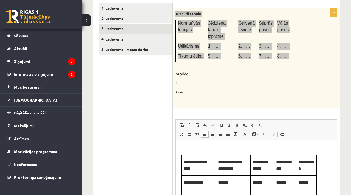
scroll to position [13, 0]
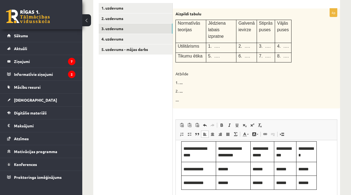
click at [309, 106] on div "Aizpildi tabulu Normatīvās teorijas Jēdziena labais izpratne Galvenā ievirze St…" at bounding box center [256, 59] width 167 height 100
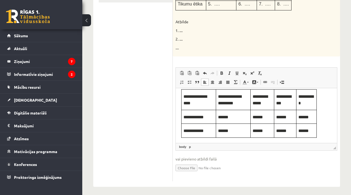
scroll to position [168, 0]
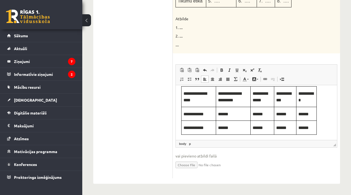
click at [229, 113] on span "******" at bounding box center [223, 114] width 10 height 4
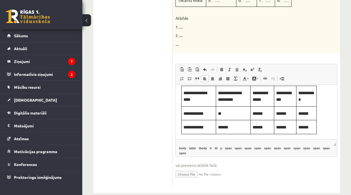
click at [233, 126] on p "******" at bounding box center [233, 127] width 30 height 7
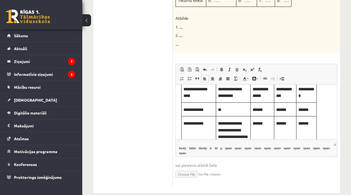
click at [228, 107] on p "**" at bounding box center [233, 110] width 30 height 7
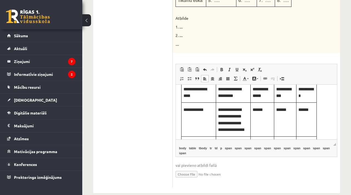
click at [270, 110] on p "******" at bounding box center [262, 110] width 19 height 7
drag, startPoint x: 292, startPoint y: 112, endPoint x: 282, endPoint y: 109, distance: 9.8
click at [282, 109] on p "******" at bounding box center [285, 110] width 18 height 7
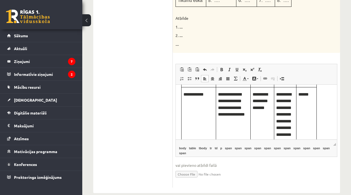
scroll to position [30, 0]
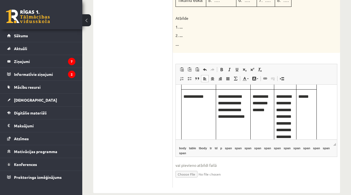
click at [315, 100] on p "******" at bounding box center [307, 97] width 16 height 7
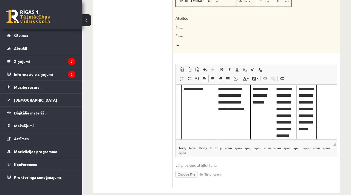
scroll to position [67, 0]
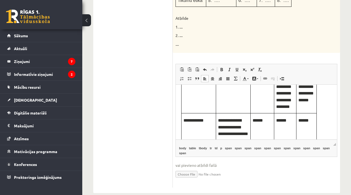
click at [264, 117] on p "******" at bounding box center [262, 120] width 19 height 7
click at [292, 117] on p "******" at bounding box center [285, 120] width 18 height 7
click at [236, 120] on span "**********" at bounding box center [233, 128] width 30 height 18
click at [228, 130] on p "**********" at bounding box center [233, 130] width 30 height 27
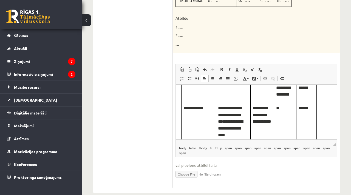
scroll to position [81, 0]
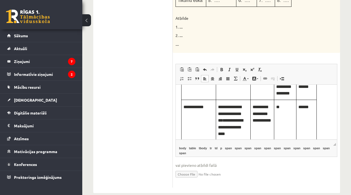
click at [287, 104] on td "**" at bounding box center [285, 120] width 22 height 41
click at [315, 104] on p "******" at bounding box center [307, 107] width 16 height 7
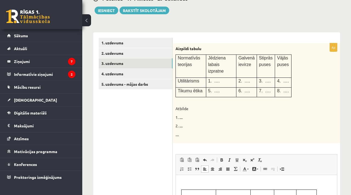
scroll to position [0, 0]
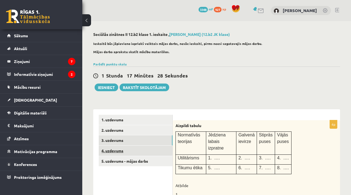
click at [135, 154] on link "4. uzdevums" at bounding box center [136, 151] width 74 height 10
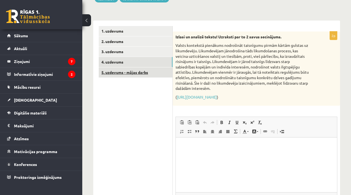
click at [158, 76] on link "5. uzdevums - mājas darbs" at bounding box center [136, 72] width 74 height 10
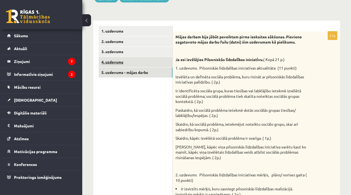
click at [145, 58] on link "4. uzdevums" at bounding box center [136, 62] width 74 height 10
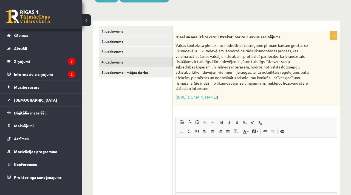
click at [178, 39] on strong "Izlasi un analizē tekstu! Uzraksti par to 2 savus secinājums." at bounding box center [229, 36] width 106 height 5
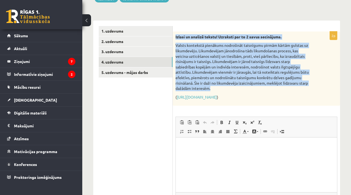
drag, startPoint x: 176, startPoint y: 37, endPoint x: 218, endPoint y: 87, distance: 65.3
click at [218, 87] on div "Izlasi un analizē tekstu! Uzraksti par to 2 savus secinājums. Valsts kontekstā …" at bounding box center [256, 69] width 167 height 75
copy div "Izlasi un analizē tekstu! Uzraksti par to 2 savus secinājums. Valsts kontekstā …"
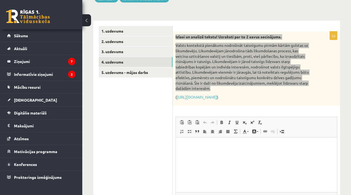
click at [210, 149] on html at bounding box center [256, 146] width 161 height 17
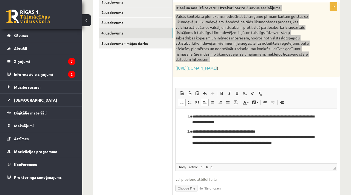
scroll to position [125, 0]
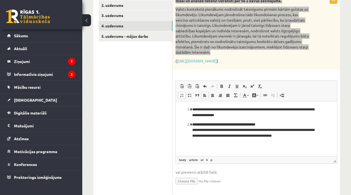
click at [203, 110] on p "**********" at bounding box center [256, 113] width 128 height 12
click at [202, 110] on p "**********" at bounding box center [256, 113] width 128 height 12
click at [218, 110] on p "**********" at bounding box center [256, 113] width 128 height 12
click at [230, 110] on p "**********" at bounding box center [256, 113] width 128 height 12
click at [292, 112] on p "**********" at bounding box center [256, 113] width 128 height 12
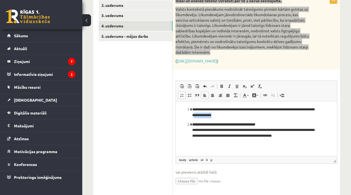
drag, startPoint x: 239, startPoint y: 116, endPoint x: 218, endPoint y: 115, distance: 20.9
click at [218, 115] on p "**********" at bounding box center [256, 113] width 128 height 12
drag, startPoint x: 187, startPoint y: 124, endPoint x: 278, endPoint y: 126, distance: 90.6
click at [278, 126] on ol "**********" at bounding box center [256, 123] width 150 height 32
click at [192, 131] on ol "**********" at bounding box center [256, 123] width 150 height 32
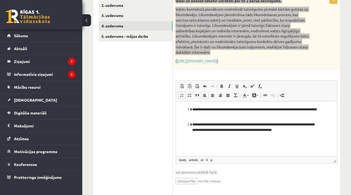
click at [270, 124] on p "**********" at bounding box center [256, 128] width 128 height 12
drag, startPoint x: 283, startPoint y: 132, endPoint x: 268, endPoint y: 129, distance: 16.0
click at [268, 129] on p "**********" at bounding box center [256, 128] width 128 height 12
click at [261, 131] on p "**********" at bounding box center [256, 128] width 128 height 12
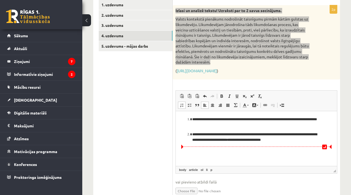
click at [266, 140] on p "**********" at bounding box center [256, 138] width 128 height 12
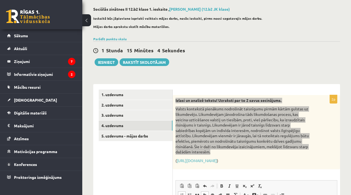
scroll to position [26, 0]
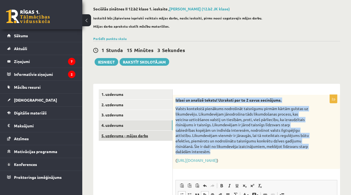
click at [136, 135] on link "5. uzdevums - mājas darbs" at bounding box center [136, 136] width 74 height 10
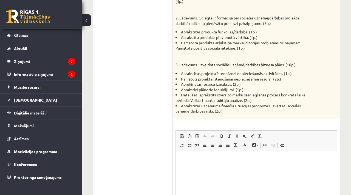
scroll to position [490, 0]
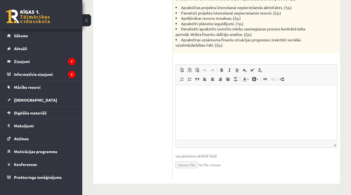
click at [190, 165] on input "file" at bounding box center [257, 164] width 162 height 11
type input "**********"
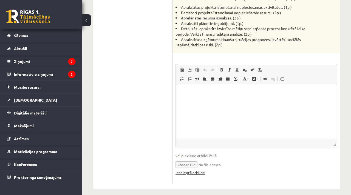
click at [197, 173] on link "Iesniegtā atbilde" at bounding box center [190, 173] width 29 height 6
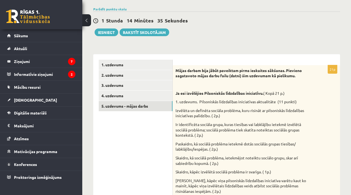
scroll to position [33, 0]
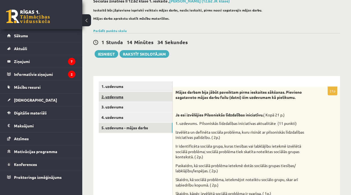
click at [137, 99] on link "2. uzdevums" at bounding box center [136, 97] width 74 height 10
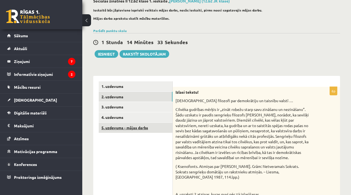
click at [140, 127] on link "5. uzdevums - mājas darbs" at bounding box center [136, 128] width 74 height 10
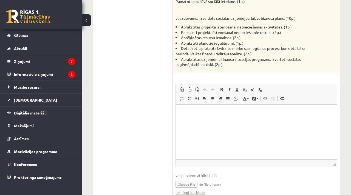
scroll to position [496, 0]
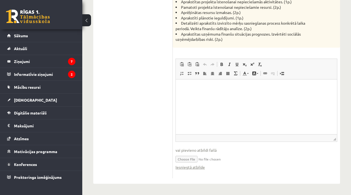
click at [196, 95] on html at bounding box center [256, 87] width 161 height 17
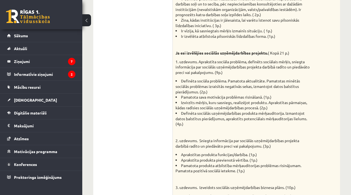
scroll to position [0, 0]
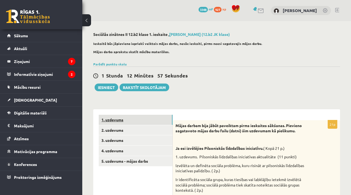
click at [131, 117] on link "1. uzdevums" at bounding box center [136, 120] width 74 height 10
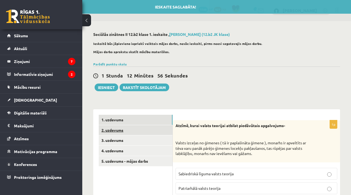
click at [134, 132] on link "2. uzdevums" at bounding box center [136, 130] width 74 height 10
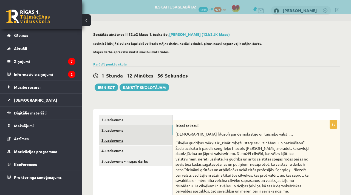
click at [136, 144] on link "3. uzdevums" at bounding box center [136, 141] width 74 height 10
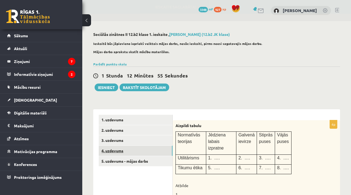
click at [140, 154] on link "4. uzdevums" at bounding box center [136, 151] width 74 height 10
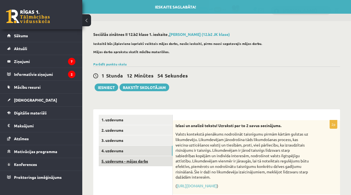
click at [144, 164] on link "5. uzdevums - mājas darbs" at bounding box center [136, 161] width 74 height 10
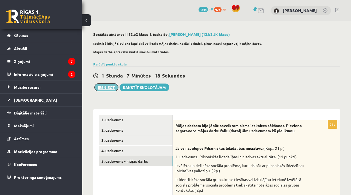
click at [110, 87] on button "Iesniegt" at bounding box center [107, 88] width 24 height 8
